Goal: Check status: Check status

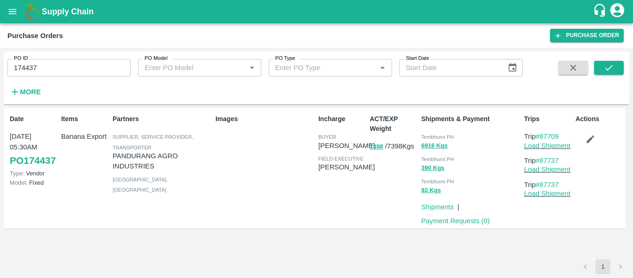
click at [70, 63] on input "174437" at bounding box center [68, 68] width 123 height 18
click at [618, 63] on button "submit" at bounding box center [609, 68] width 30 height 14
click at [594, 136] on icon "button" at bounding box center [590, 139] width 10 height 10
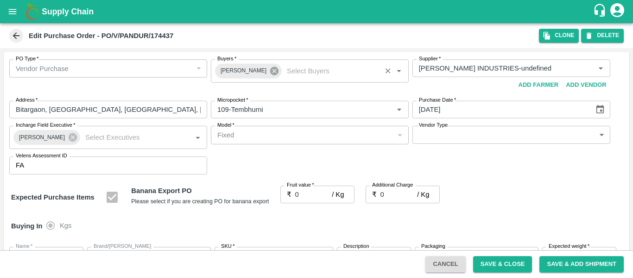
click at [272, 71] on icon at bounding box center [274, 71] width 8 height 8
